Goal: Task Accomplishment & Management: Complete application form

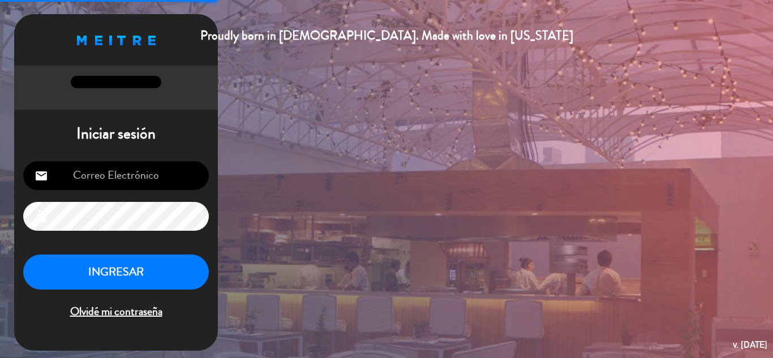
type input "[EMAIL_ADDRESS][DOMAIN_NAME]"
click at [125, 273] on button "INGRESAR" at bounding box center [116, 273] width 186 height 36
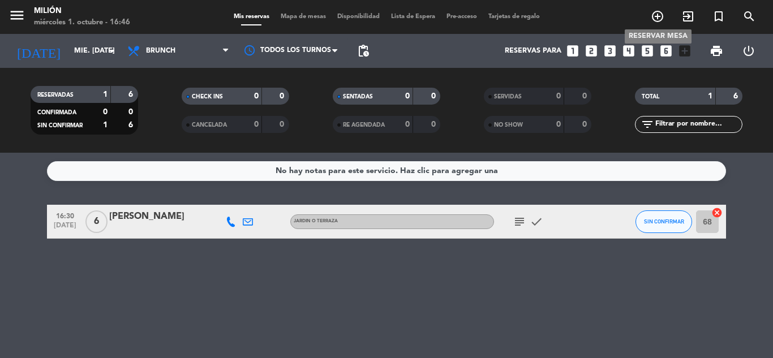
click at [654, 12] on icon "add_circle_outline" at bounding box center [658, 17] width 14 height 14
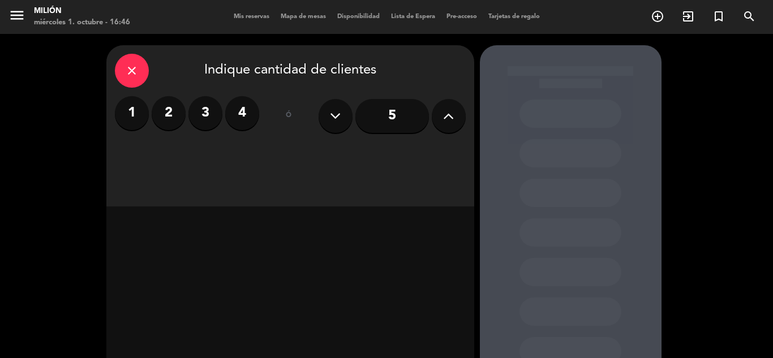
click at [127, 69] on icon "close" at bounding box center [132, 71] width 14 height 14
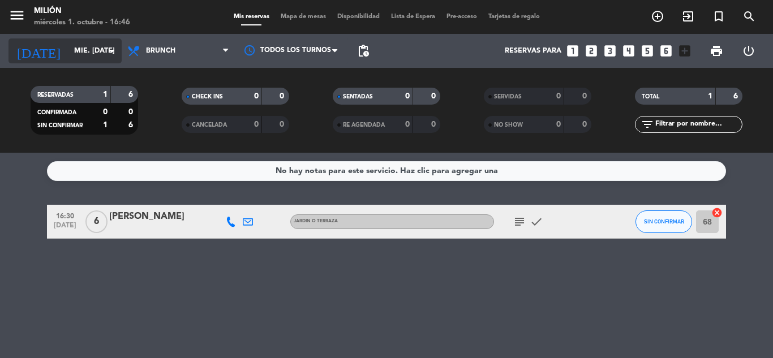
click at [68, 50] on input "mié. [DATE]" at bounding box center [116, 50] width 96 height 19
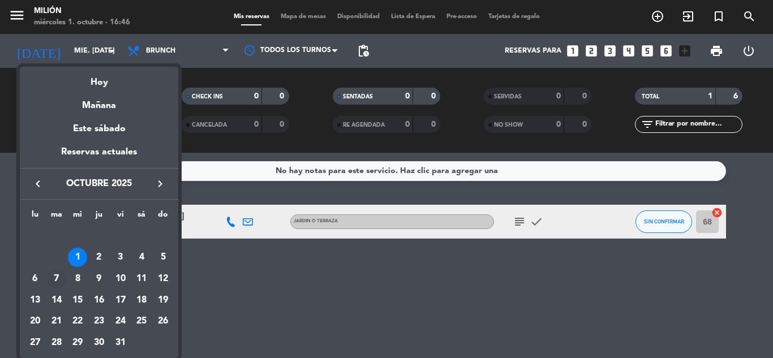
click at [54, 277] on div "7" at bounding box center [56, 278] width 19 height 19
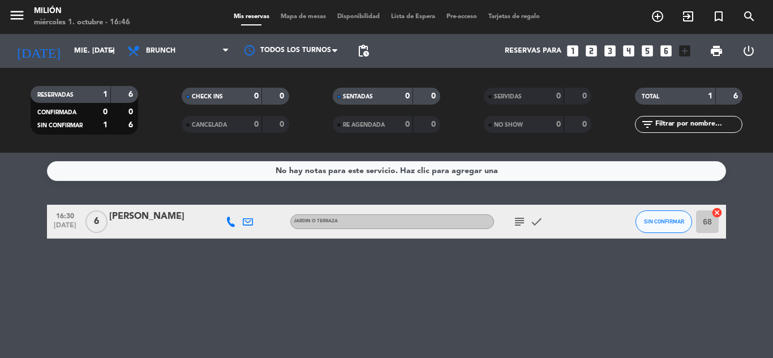
type input "[DATE] oct."
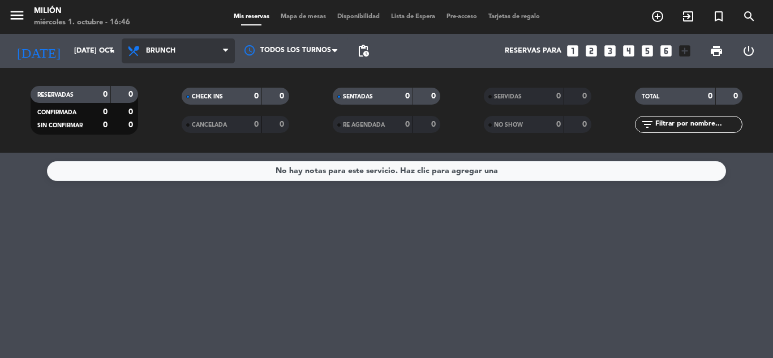
click at [185, 45] on span "Brunch" at bounding box center [178, 50] width 113 height 25
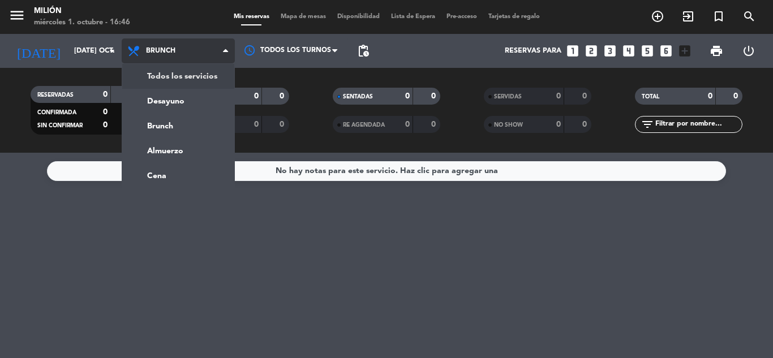
click at [182, 66] on div "Todos los servicios Desayuno Brunch Almuerzo Cena Brunch Todos los servicios De…" at bounding box center [178, 51] width 113 height 34
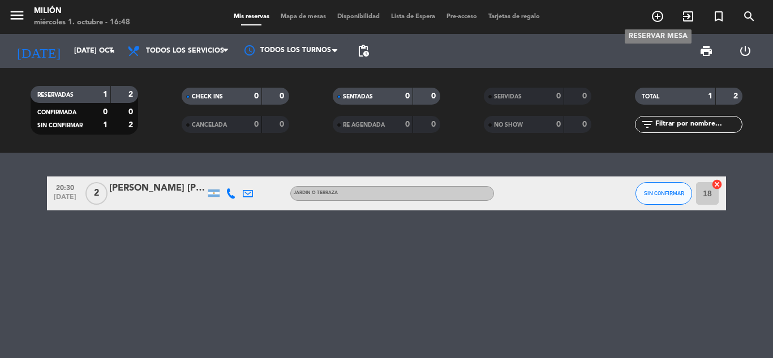
click at [661, 22] on icon "add_circle_outline" at bounding box center [658, 17] width 14 height 14
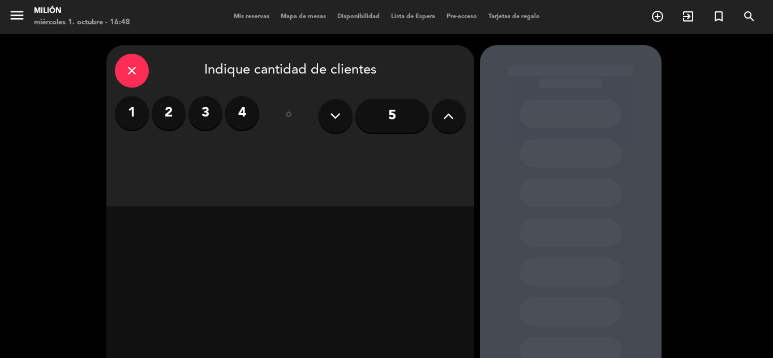
click at [170, 117] on label "2" at bounding box center [169, 113] width 34 height 34
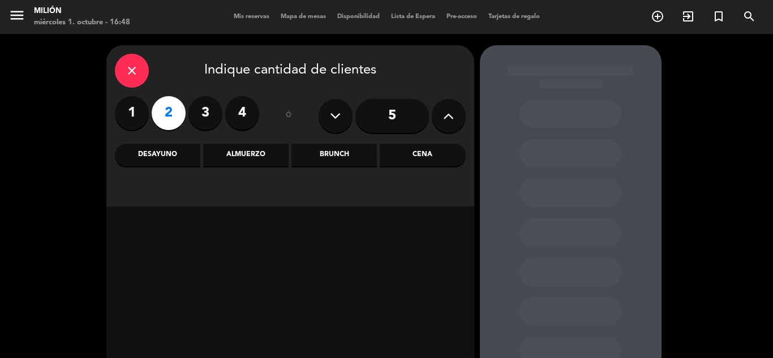
click at [158, 140] on div "close Indique cantidad de clientes 1 2 3 4 ó 5 Desayuno Almuerzo Brunch Cena" at bounding box center [290, 125] width 368 height 161
click at [155, 160] on div "Desayuno" at bounding box center [157, 155] width 85 height 23
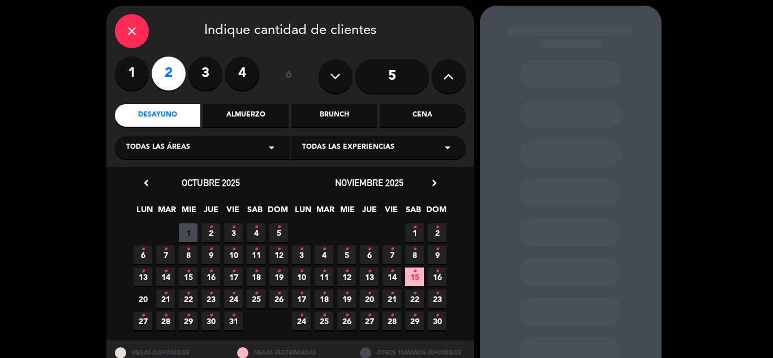
scroll to position [57, 0]
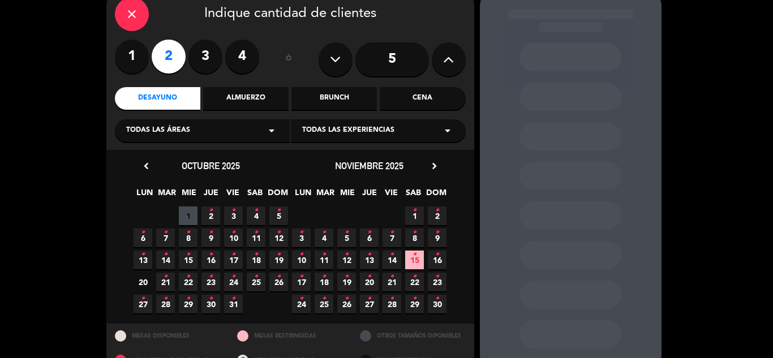
click at [188, 211] on span "1" at bounding box center [188, 216] width 19 height 19
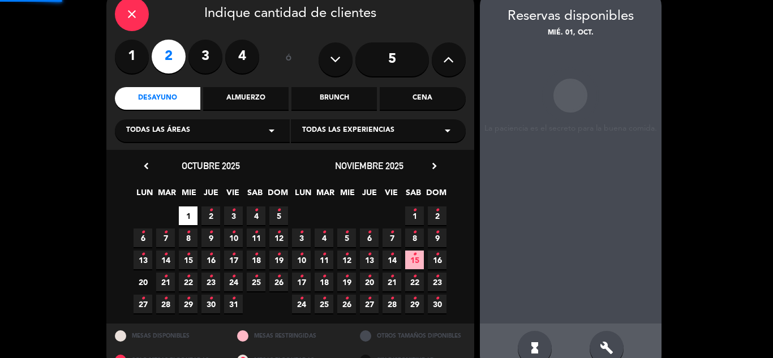
scroll to position [45, 0]
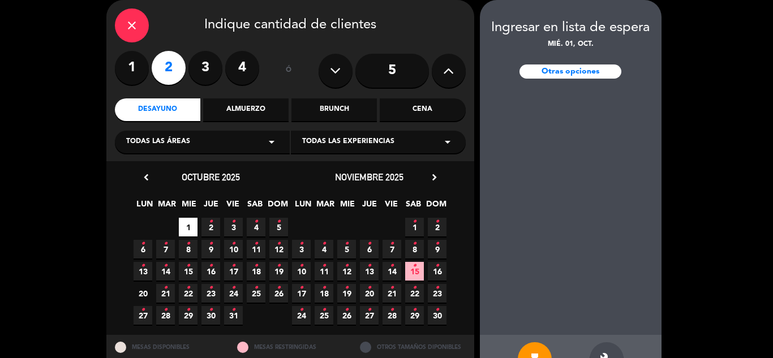
click at [164, 252] on icon "•" at bounding box center [166, 244] width 4 height 18
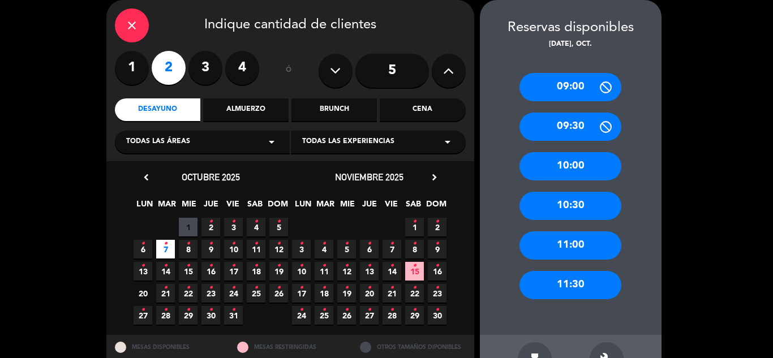
click at [579, 165] on div "10:00" at bounding box center [571, 166] width 102 height 28
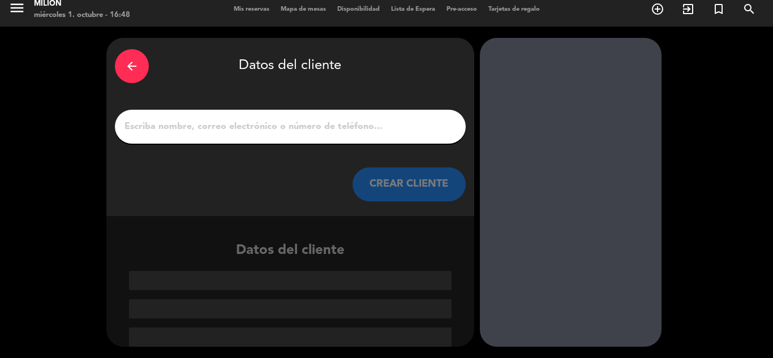
click at [282, 117] on div at bounding box center [290, 127] width 351 height 34
click at [281, 121] on input "1" at bounding box center [290, 127] width 334 height 16
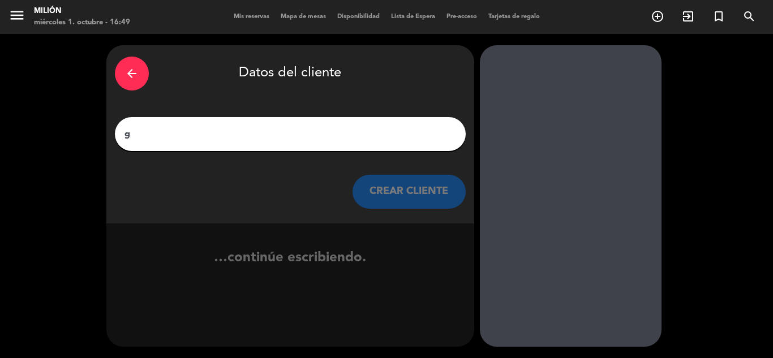
scroll to position [0, 0]
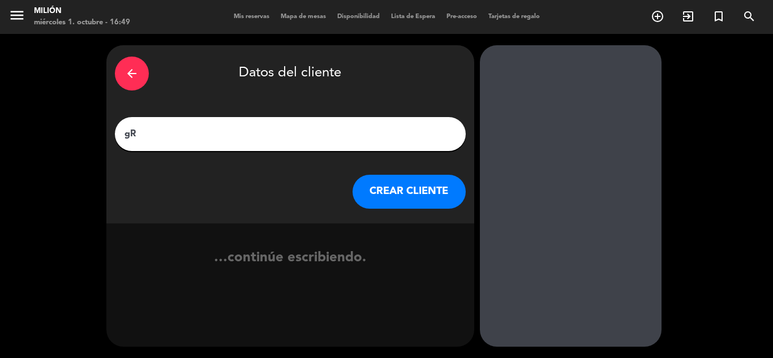
type input "g"
type input "[PERSON_NAME]"
click at [417, 192] on button "CREAR CLIENTE" at bounding box center [409, 192] width 113 height 34
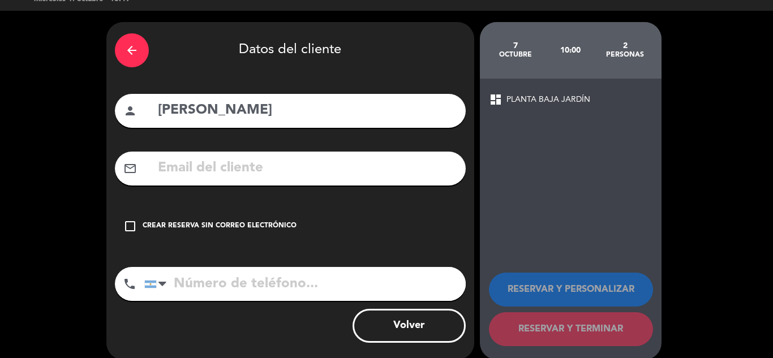
scroll to position [36, 0]
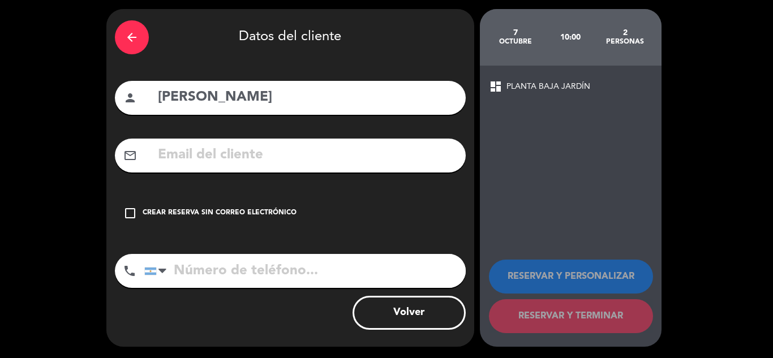
click at [205, 207] on div "check_box_outline_blank Crear reserva sin correo electrónico" at bounding box center [290, 213] width 351 height 34
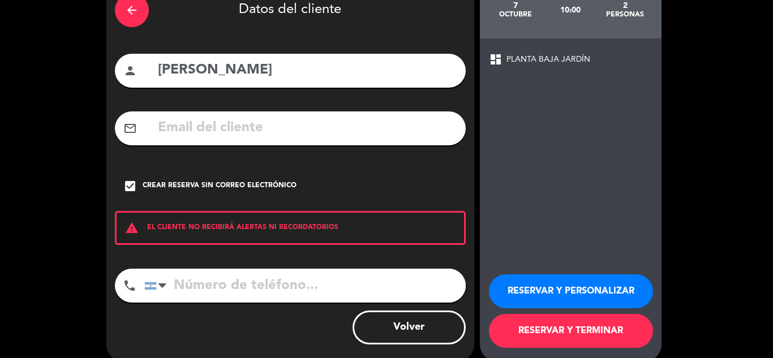
scroll to position [78, 0]
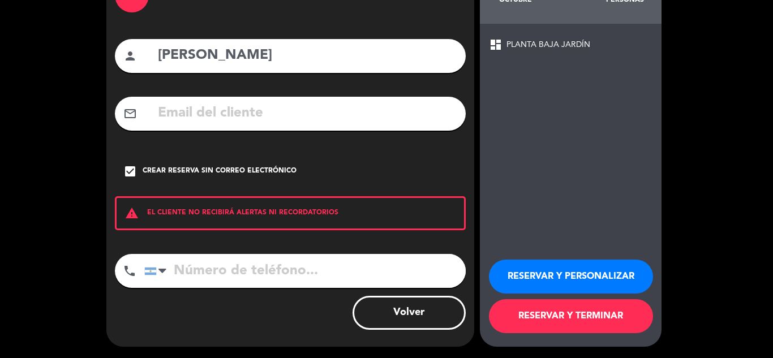
click at [586, 320] on button "RESERVAR Y TERMINAR" at bounding box center [571, 316] width 164 height 34
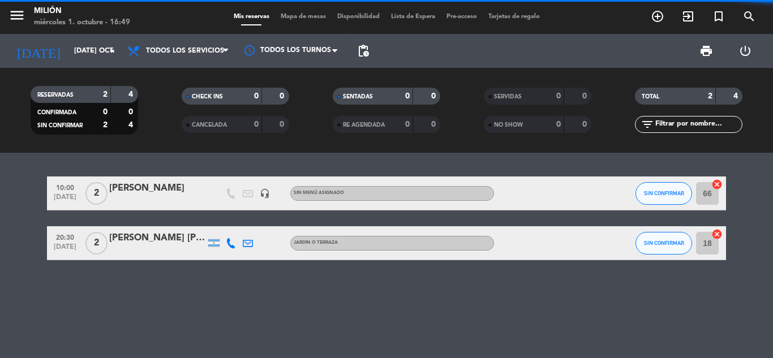
click at [165, 190] on div "[PERSON_NAME]" at bounding box center [157, 188] width 96 height 15
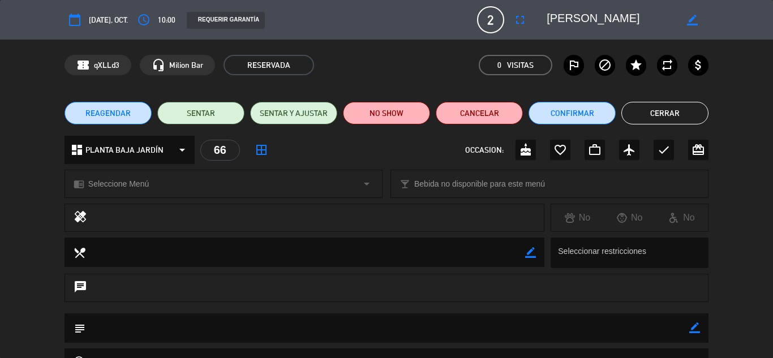
click at [696, 325] on icon "border_color" at bounding box center [694, 328] width 11 height 11
click at [664, 325] on textarea at bounding box center [387, 328] width 604 height 29
type textarea "fanbag 563941 desay"
click at [692, 328] on icon at bounding box center [694, 328] width 11 height 11
click at [668, 112] on button "Cerrar" at bounding box center [664, 113] width 87 height 23
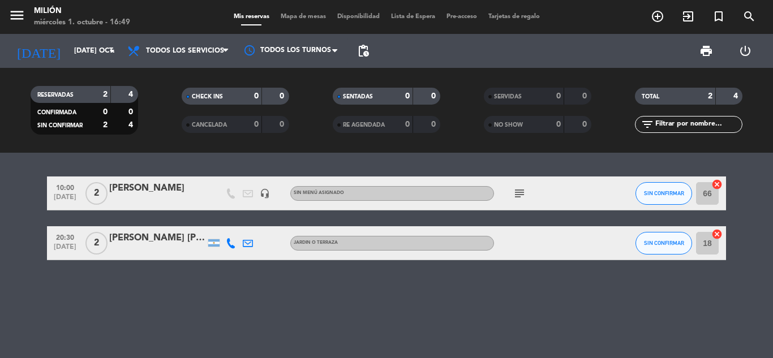
click at [512, 193] on span "subject" at bounding box center [519, 194] width 17 height 14
click at [517, 191] on icon "subject" at bounding box center [520, 194] width 14 height 14
click at [660, 16] on icon "add_circle_outline" at bounding box center [658, 17] width 14 height 14
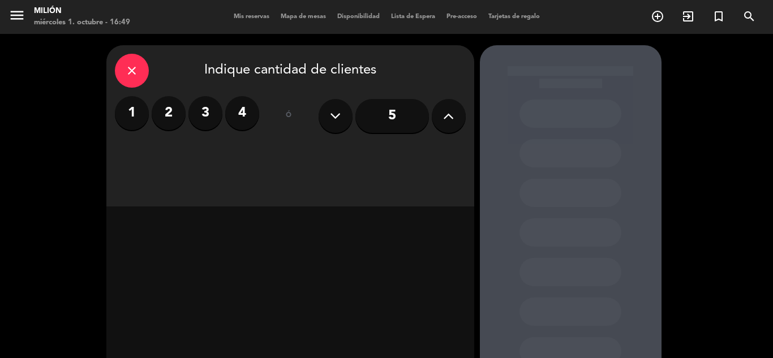
click at [157, 108] on label "2" at bounding box center [169, 113] width 34 height 34
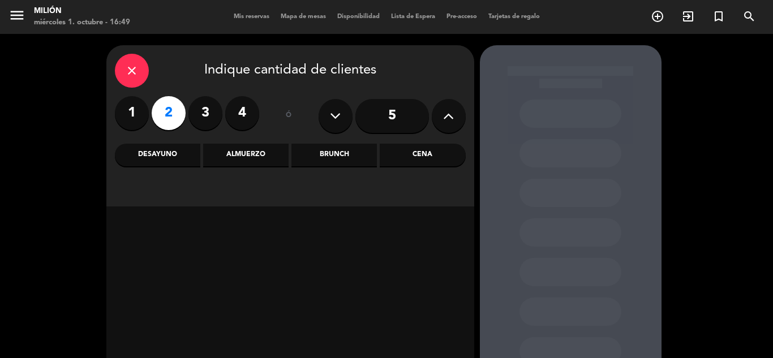
click at [168, 150] on div "Desayuno" at bounding box center [157, 155] width 85 height 23
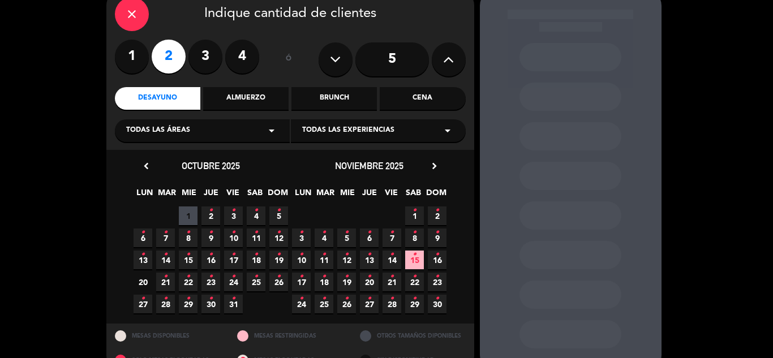
click at [169, 239] on span "7 •" at bounding box center [165, 238] width 19 height 19
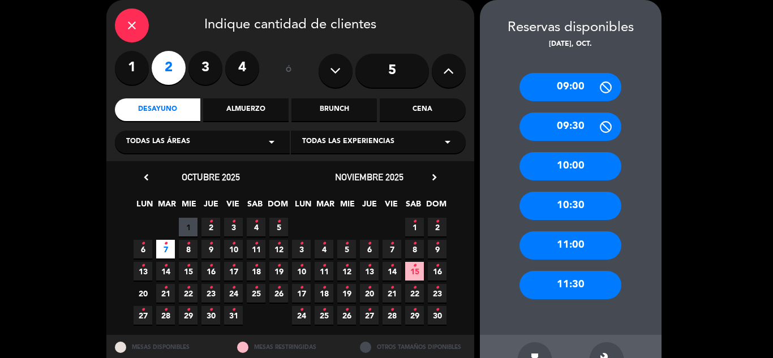
drag, startPoint x: 564, startPoint y: 170, endPoint x: 369, endPoint y: 142, distance: 196.7
click at [561, 170] on div "10:00" at bounding box center [571, 166] width 102 height 28
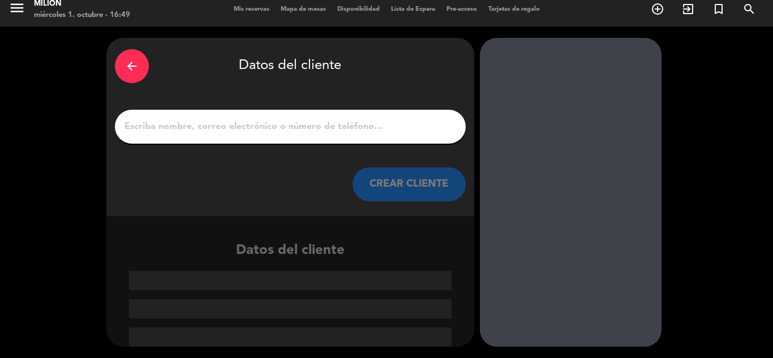
click at [250, 135] on div at bounding box center [290, 127] width 351 height 34
click at [250, 130] on input "1" at bounding box center [290, 127] width 334 height 16
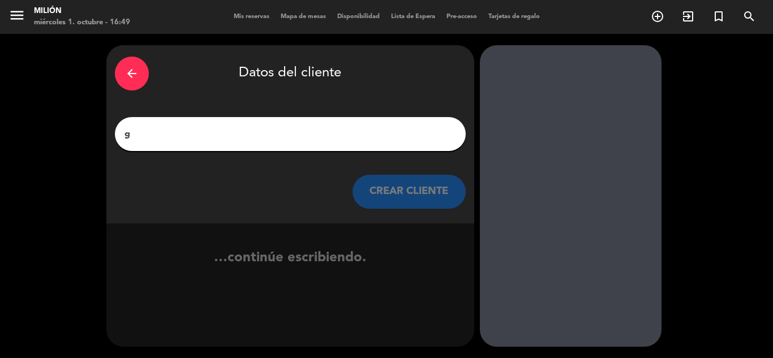
scroll to position [0, 0]
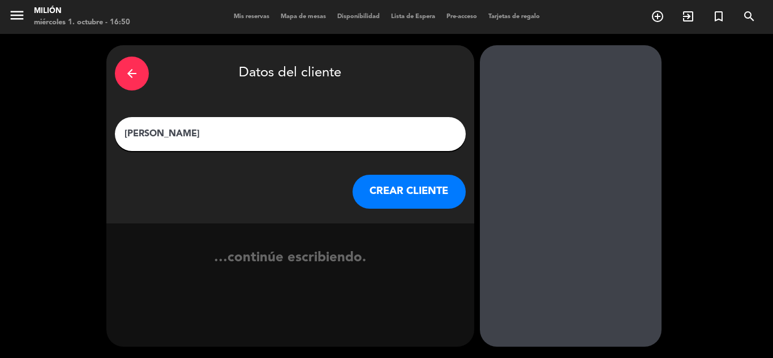
type input "[PERSON_NAME]"
click at [429, 195] on button "CREAR CLIENTE" at bounding box center [409, 192] width 113 height 34
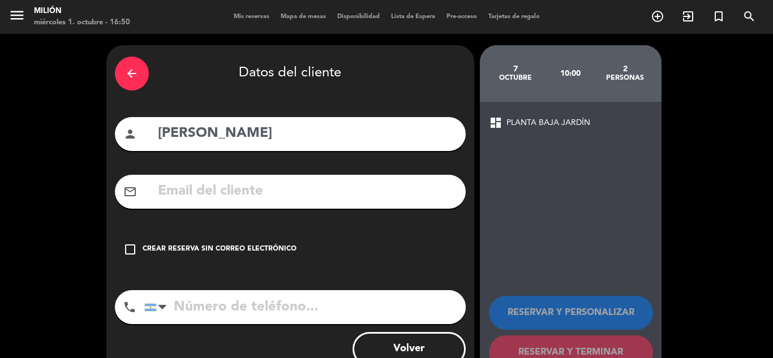
click at [154, 244] on div "Crear reserva sin correo electrónico" at bounding box center [220, 249] width 154 height 11
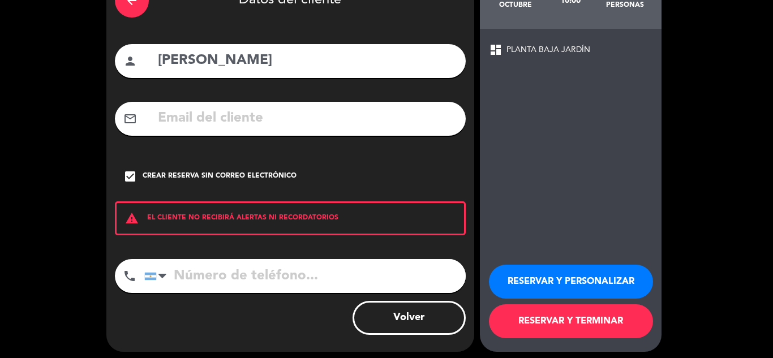
scroll to position [78, 0]
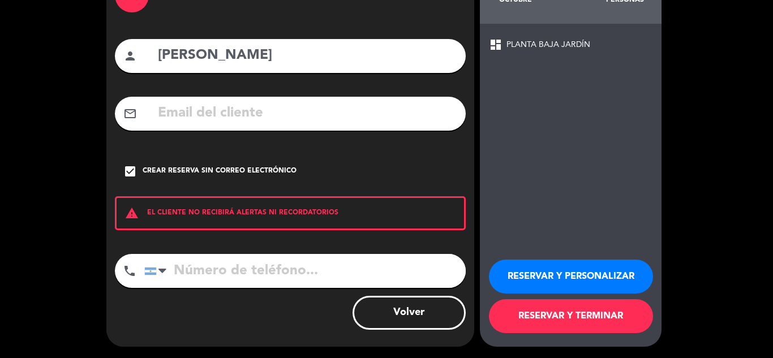
click at [572, 313] on button "RESERVAR Y TERMINAR" at bounding box center [571, 316] width 164 height 34
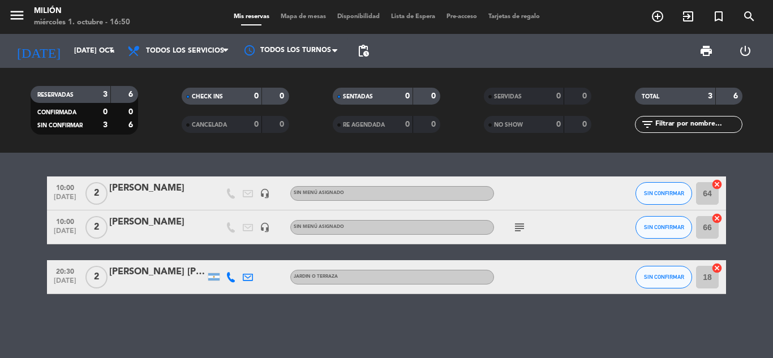
click at [131, 220] on div "[PERSON_NAME]" at bounding box center [157, 222] width 96 height 15
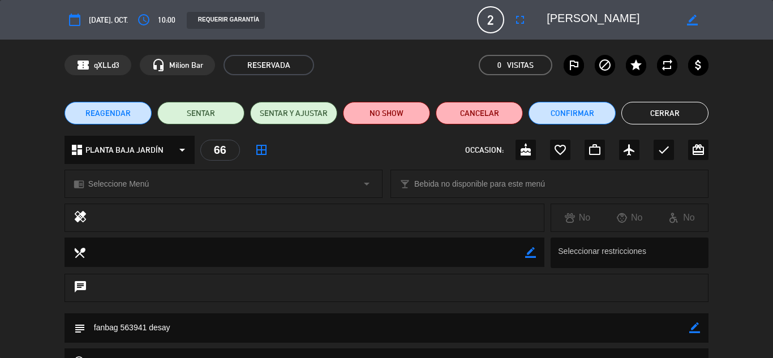
click at [694, 22] on icon "border_color" at bounding box center [692, 20] width 11 height 11
click at [589, 20] on textarea at bounding box center [612, 20] width 130 height 20
type textarea "[PERSON_NAME]"
click at [692, 16] on icon at bounding box center [692, 20] width 11 height 11
click at [663, 112] on button "Cerrar" at bounding box center [664, 113] width 87 height 23
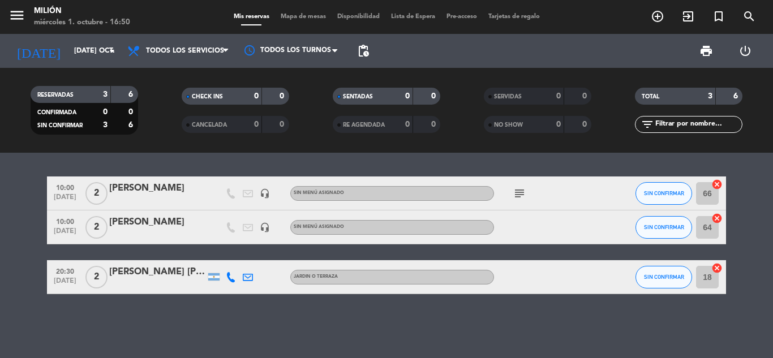
click at [156, 225] on div "[PERSON_NAME]" at bounding box center [157, 222] width 96 height 15
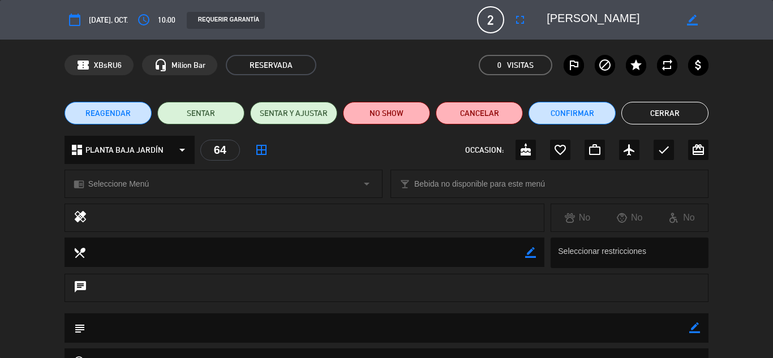
drag, startPoint x: 530, startPoint y: 254, endPoint x: 461, endPoint y: 254, distance: 69.1
click at [529, 254] on icon "border_color" at bounding box center [530, 252] width 11 height 11
click at [461, 254] on textarea at bounding box center [305, 252] width 440 height 29
type textarea "d"
type textarea "fanbag 564173 desay"
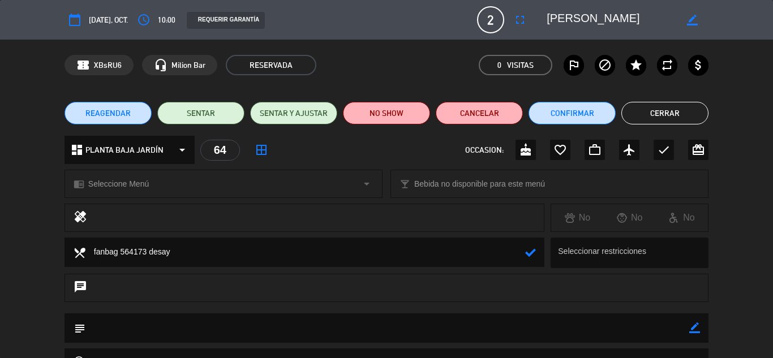
click at [528, 248] on icon at bounding box center [530, 252] width 11 height 11
click at [661, 113] on button "Cerrar" at bounding box center [664, 113] width 87 height 23
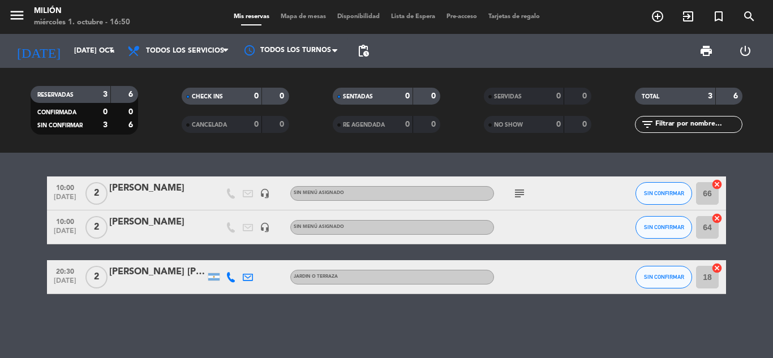
click at [531, 223] on div at bounding box center [545, 227] width 102 height 33
drag, startPoint x: 531, startPoint y: 223, endPoint x: 215, endPoint y: 224, distance: 316.4
click at [524, 223] on div at bounding box center [545, 227] width 102 height 33
click at [215, 224] on div at bounding box center [213, 227] width 17 height 33
click at [169, 226] on div "[PERSON_NAME]" at bounding box center [157, 222] width 96 height 15
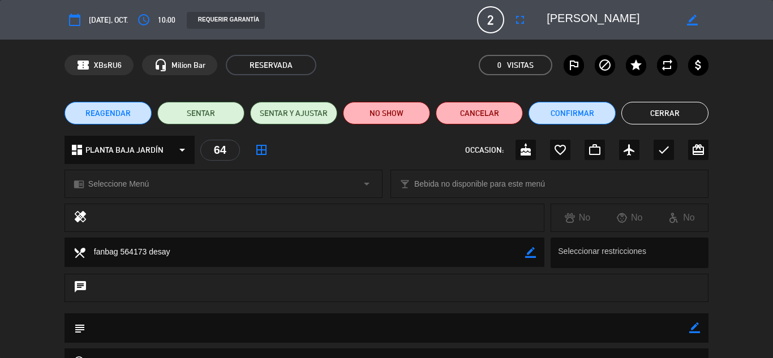
drag, startPoint x: 478, startPoint y: 251, endPoint x: 387, endPoint y: 261, distance: 91.7
click at [246, 251] on textarea at bounding box center [305, 252] width 440 height 29
drag, startPoint x: 530, startPoint y: 254, endPoint x: 249, endPoint y: 228, distance: 282.5
click at [529, 254] on icon "border_color" at bounding box center [530, 252] width 11 height 11
drag, startPoint x: 187, startPoint y: 251, endPoint x: 0, endPoint y: 183, distance: 198.9
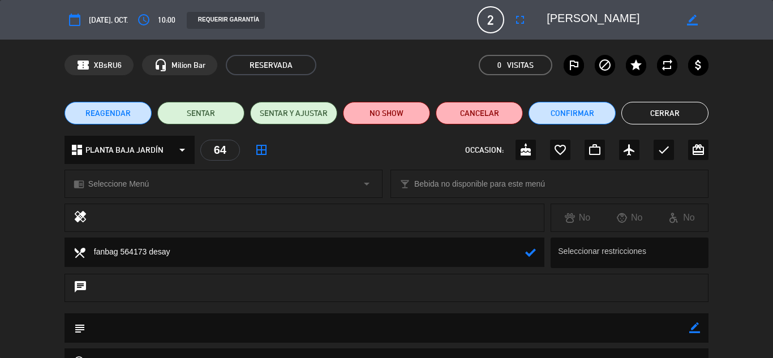
click at [0, 183] on div "calendar_today [DATE], oct. access_time 10:00 REQUERIR GARANTÍA 2 [PERSON_NAME]…" at bounding box center [386, 179] width 773 height 358
click at [698, 325] on div "subject border_color" at bounding box center [387, 328] width 644 height 29
click at [698, 325] on icon "border_color" at bounding box center [694, 328] width 11 height 11
click at [666, 326] on textarea at bounding box center [387, 328] width 604 height 29
paste textarea "fanbag 564173 desay"
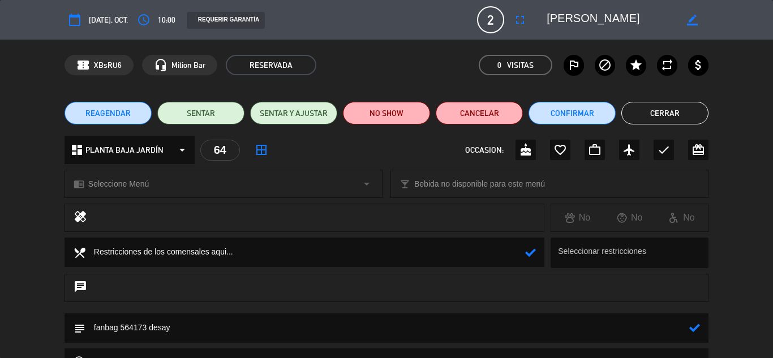
type textarea "fanbag 564173 desay"
click at [696, 329] on icon at bounding box center [694, 328] width 11 height 11
click at [657, 109] on button "Cerrar" at bounding box center [664, 113] width 87 height 23
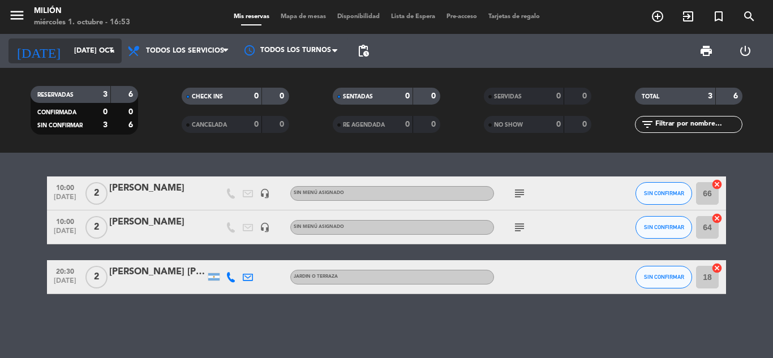
click at [68, 44] on input "[DATE] oct." at bounding box center [116, 50] width 96 height 19
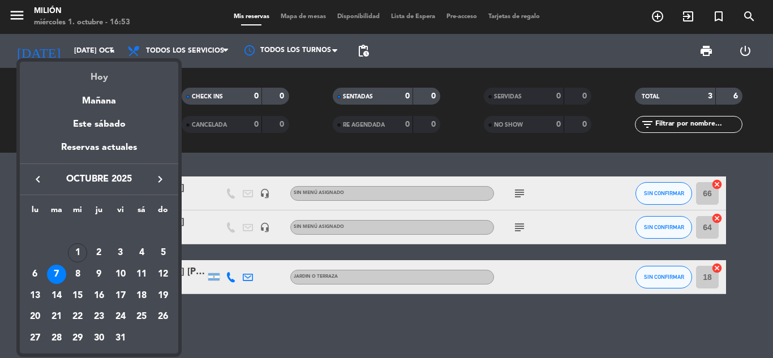
click at [88, 74] on div "Hoy" at bounding box center [99, 73] width 158 height 23
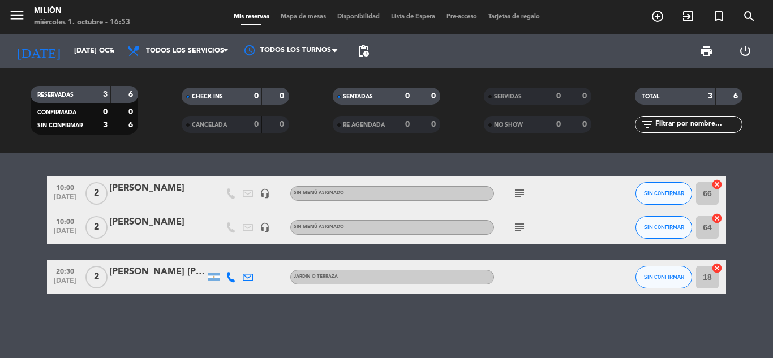
type input "mié. [DATE]"
